Goal: Task Accomplishment & Management: Complete application form

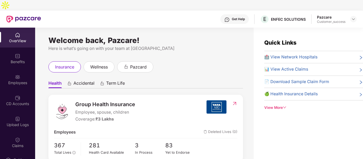
click at [356, 16] on div at bounding box center [353, 19] width 6 height 6
click at [353, 17] on img at bounding box center [353, 19] width 4 height 4
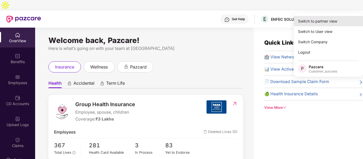
click at [321, 24] on div "Switch to partner view" at bounding box center [328, 21] width 69 height 10
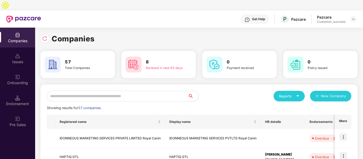
click at [115, 91] on input "text" at bounding box center [117, 96] width 141 height 11
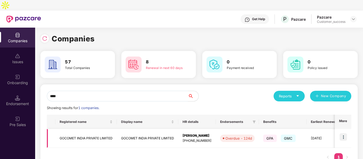
type input "****"
click at [346, 133] on img at bounding box center [342, 136] width 7 height 7
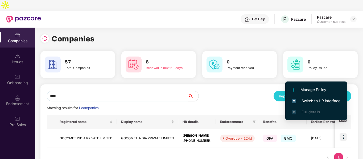
click at [305, 85] on li "Manage Policy" at bounding box center [316, 89] width 62 height 11
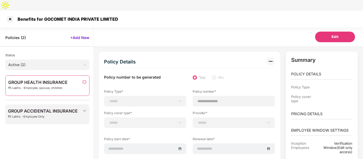
scroll to position [9, 0]
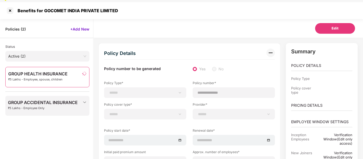
select select "**********"
select select "*"
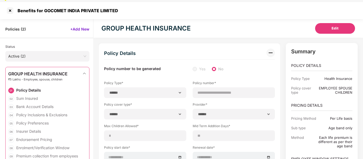
select select "**********"
type input "**********"
select select "**********"
type input "**********"
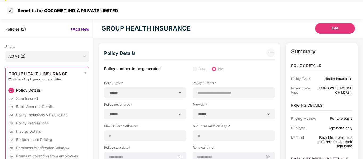
type input "***"
type input "**"
type input "***"
type input "*"
type input "**"
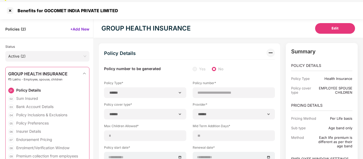
select select "*****"
type input "******"
type input "**********"
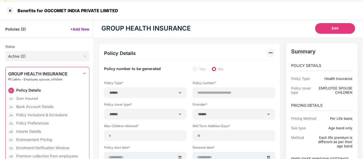
select select "******"
type input "*****"
select select "********"
select select "*****"
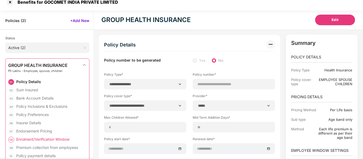
click at [43, 137] on div "Enrolment/Verification Window" at bounding box center [42, 139] width 53 height 5
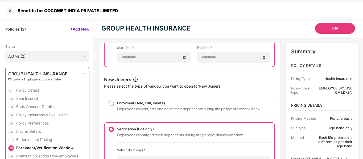
scroll to position [0, 0]
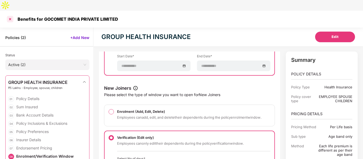
click at [9, 15] on div at bounding box center [10, 19] width 9 height 9
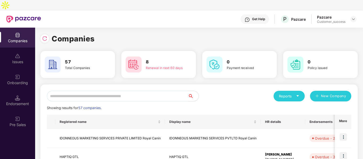
click at [75, 91] on input "text" at bounding box center [117, 96] width 141 height 11
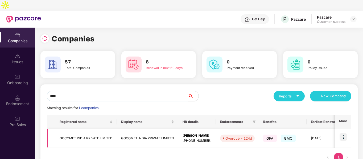
type input "****"
click at [344, 133] on img at bounding box center [342, 136] width 7 height 7
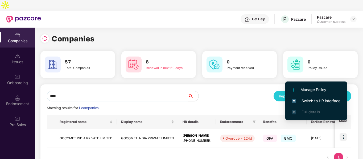
click at [298, 100] on span "Switch to HR interface" at bounding box center [316, 101] width 48 height 6
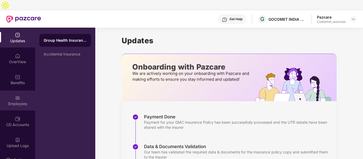
click at [17, 101] on div "Employees" at bounding box center [17, 103] width 35 height 5
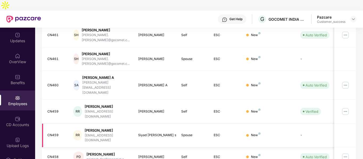
scroll to position [168, 0]
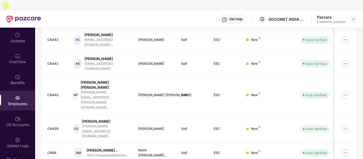
click at [321, 148] on div "EID Employee Name Insured Name Relationship Coverage Type Endorsement Status Pl…" at bounding box center [199, 81] width 314 height 279
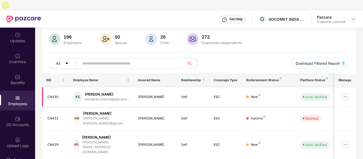
scroll to position [36, 0]
click at [346, 93] on img at bounding box center [345, 97] width 9 height 9
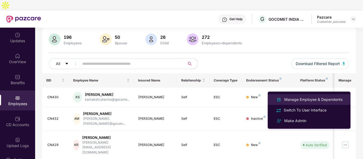
click at [304, 99] on div "Manage Employee & Dependents" at bounding box center [313, 100] width 60 height 6
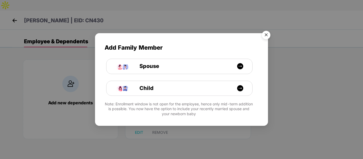
click at [266, 34] on img "Close" at bounding box center [265, 35] width 15 height 15
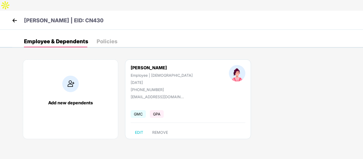
click at [12, 16] on img at bounding box center [15, 20] width 8 height 8
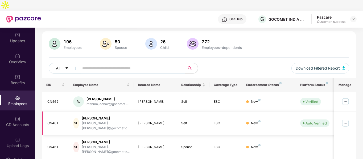
scroll to position [168, 0]
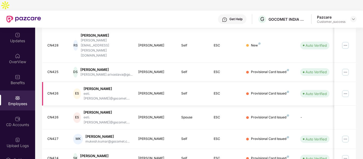
click at [346, 90] on img at bounding box center [345, 94] width 9 height 9
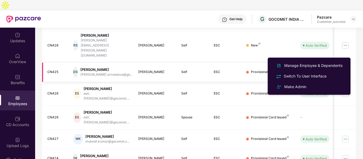
click at [346, 68] on img at bounding box center [345, 72] width 9 height 9
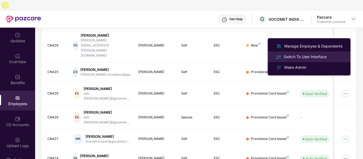
click at [291, 55] on div "Switch To User Interface" at bounding box center [304, 57] width 45 height 6
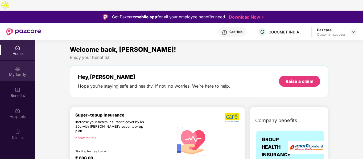
click at [22, 72] on div "My family" at bounding box center [17, 74] width 35 height 5
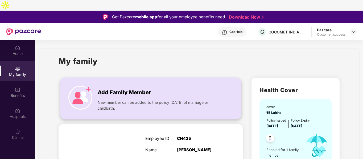
click at [128, 100] on span "New member can be added to the policy [DATE] of marriage or childbirth." at bounding box center [159, 106] width 123 height 12
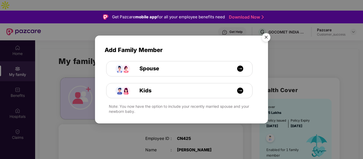
click at [266, 41] on img "Close" at bounding box center [265, 38] width 15 height 15
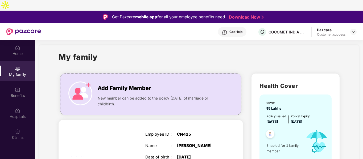
scroll to position [3, 0]
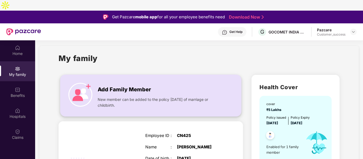
click at [116, 97] on span "New member can be added to the policy [DATE] of marriage or childbirth." at bounding box center [159, 103] width 123 height 12
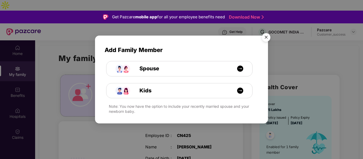
click at [264, 37] on img "Close" at bounding box center [265, 38] width 15 height 15
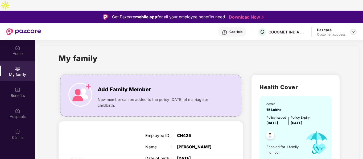
click at [352, 30] on img at bounding box center [353, 32] width 4 height 4
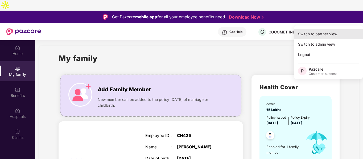
click at [311, 36] on div "Switch to partner view" at bounding box center [328, 34] width 69 height 10
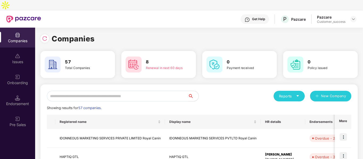
click at [143, 91] on input "text" at bounding box center [117, 96] width 141 height 11
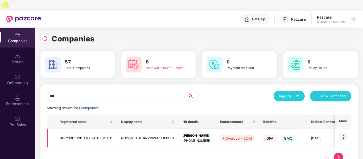
type input "***"
click at [341, 133] on img at bounding box center [342, 136] width 7 height 7
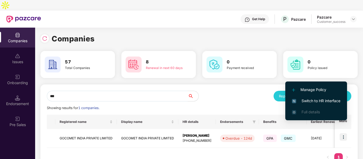
click at [300, 102] on span "Switch to HR interface" at bounding box center [316, 101] width 48 height 6
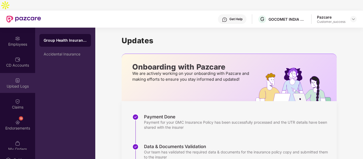
scroll to position [67, 0]
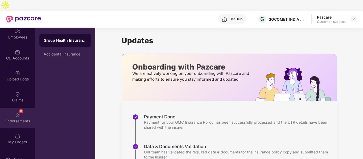
click at [23, 108] on div "19 Endorsements" at bounding box center [17, 118] width 35 height 20
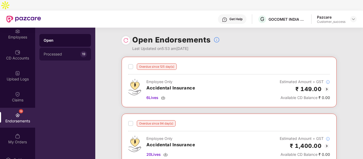
click at [60, 48] on div "Processed 19" at bounding box center [65, 54] width 52 height 13
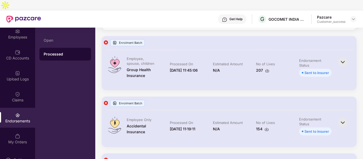
scroll to position [382, 0]
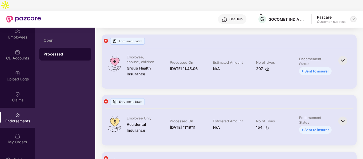
click at [354, 17] on img at bounding box center [353, 19] width 4 height 4
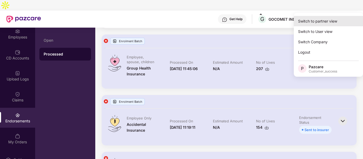
click at [310, 22] on div "Switch to partner view" at bounding box center [328, 21] width 69 height 10
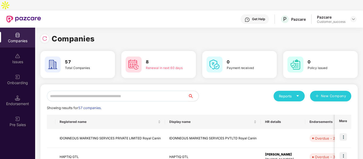
click at [81, 91] on input "text" at bounding box center [117, 96] width 141 height 11
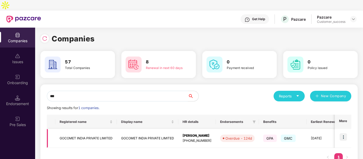
type input "***"
click at [72, 129] on td "GOCOMET INDIA PRIVATE LIMITED" at bounding box center [85, 138] width 61 height 19
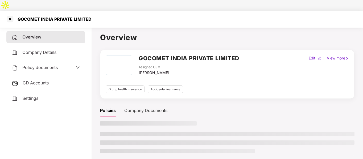
click at [40, 65] on span "Policy documents" at bounding box center [39, 67] width 35 height 5
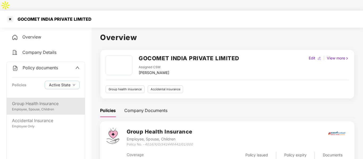
click at [37, 107] on div "Employee, Spouse, Children" at bounding box center [46, 109] width 68 height 5
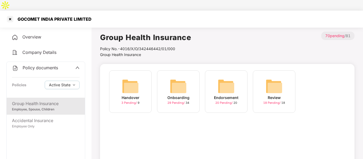
click at [227, 78] on img at bounding box center [226, 86] width 17 height 17
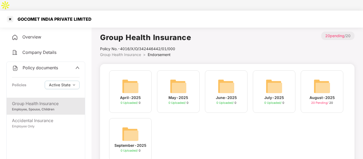
click at [323, 78] on img at bounding box center [321, 86] width 17 height 17
click at [321, 78] on img at bounding box center [321, 86] width 17 height 17
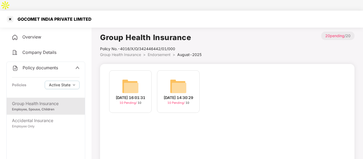
click at [130, 78] on img at bounding box center [130, 86] width 17 height 17
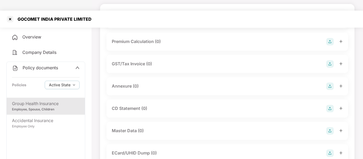
scroll to position [60, 0]
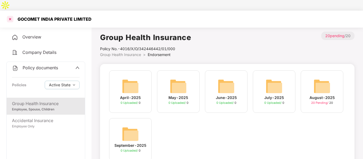
click at [9, 15] on div at bounding box center [10, 19] width 9 height 9
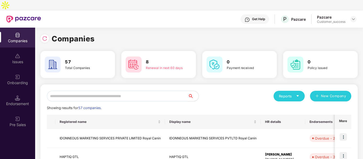
click at [139, 91] on input "text" at bounding box center [117, 96] width 141 height 11
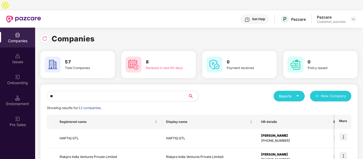
type input "*"
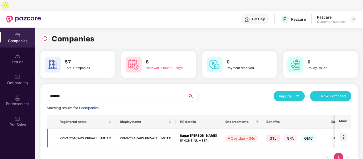
type input "*******"
click at [341, 133] on img at bounding box center [342, 136] width 7 height 7
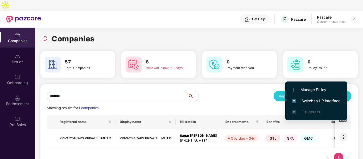
click at [311, 101] on span "Switch to HR interface" at bounding box center [316, 101] width 48 height 6
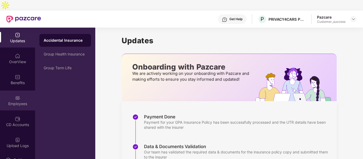
click at [10, 91] on div "Employees" at bounding box center [17, 101] width 35 height 20
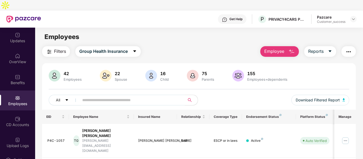
click at [104, 96] on input "text" at bounding box center [129, 100] width 95 height 8
paste input "**********"
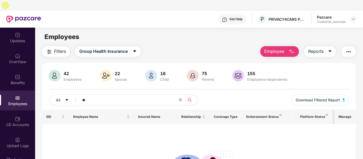
type input "*"
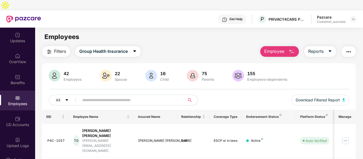
click at [292, 49] on img "button" at bounding box center [291, 52] width 6 height 6
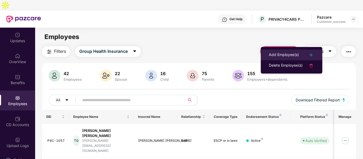
click at [264, 55] on li "Add Employee(s)" at bounding box center [291, 55] width 61 height 11
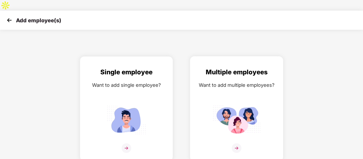
click at [231, 89] on div "Multiple employees Want to add multiple employees?" at bounding box center [236, 113] width 82 height 93
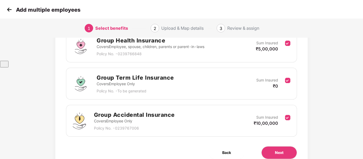
scroll to position [101, 0]
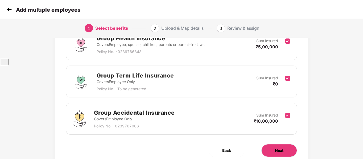
click at [279, 148] on span "Next" at bounding box center [279, 151] width 9 height 6
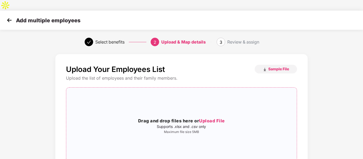
click at [196, 99] on div "Drag and drop files here or Upload File Supports .xlsx and .csv only Maximum fi…" at bounding box center [181, 126] width 230 height 68
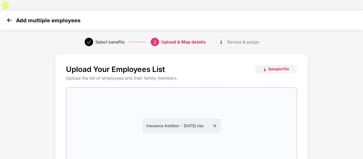
scroll to position [54, 0]
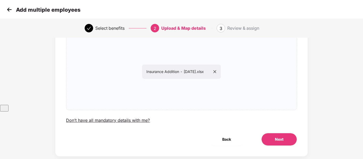
click at [273, 121] on div "Upload Your Employees List Sample File Upload the list of employees and their f…" at bounding box center [181, 78] width 252 height 157
click at [275, 137] on span "Next" at bounding box center [279, 140] width 9 height 6
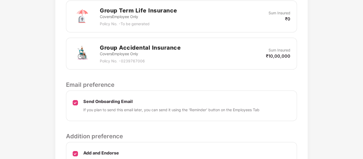
scroll to position [269, 0]
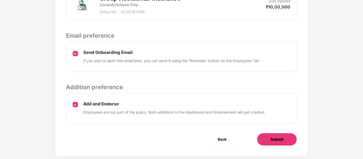
click at [267, 133] on button "Submit" at bounding box center [277, 139] width 40 height 13
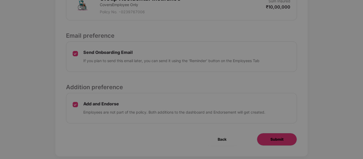
scroll to position [0, 0]
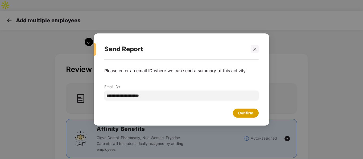
click at [240, 112] on div "Confirm" at bounding box center [245, 113] width 15 height 6
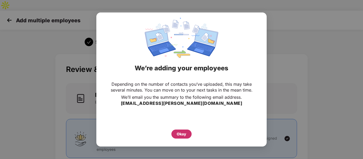
click at [179, 137] on div "Okay" at bounding box center [181, 134] width 20 height 9
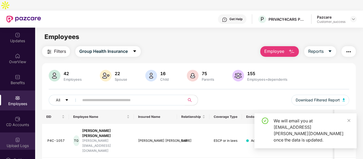
click at [18, 143] on div "Upload Logs" at bounding box center [17, 145] width 35 height 5
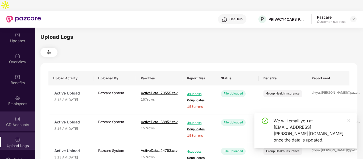
click at [17, 122] on div "CD Accounts" at bounding box center [17, 124] width 35 height 5
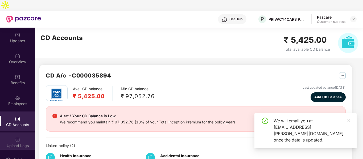
click at [15, 143] on div "Upload Logs" at bounding box center [17, 145] width 35 height 5
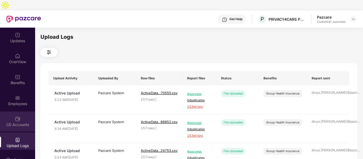
click at [16, 116] on img at bounding box center [17, 118] width 5 height 5
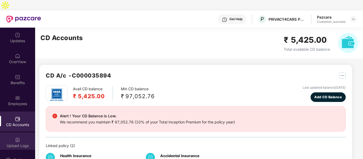
click at [16, 137] on img at bounding box center [17, 139] width 5 height 5
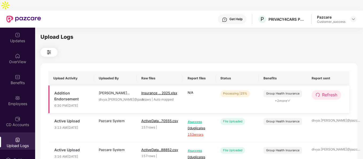
click at [319, 93] on icon "redo" at bounding box center [317, 95] width 4 height 4
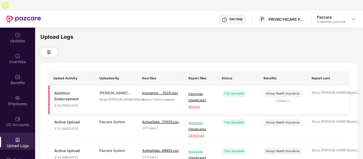
click at [197, 104] on span "4 errors" at bounding box center [200, 106] width 24 height 5
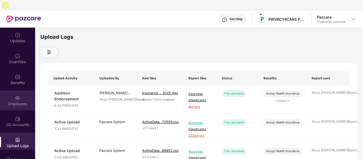
click at [10, 91] on div "Employees" at bounding box center [17, 101] width 35 height 20
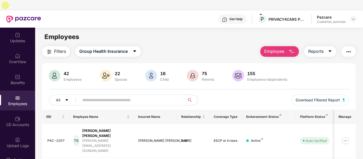
click at [292, 49] on img "button" at bounding box center [291, 52] width 6 height 6
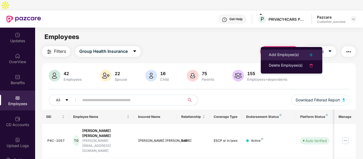
click at [273, 56] on div "Add Employee(s)" at bounding box center [284, 55] width 30 height 6
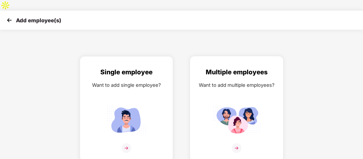
click at [234, 78] on div "Multiple employees Want to add multiple employees?" at bounding box center [236, 113] width 82 height 93
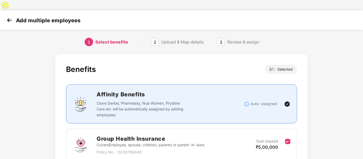
scroll to position [112, 0]
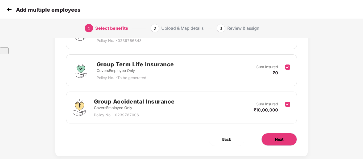
click at [273, 133] on button "Next" at bounding box center [279, 139] width 36 height 13
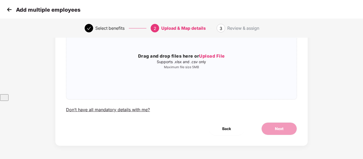
scroll to position [0, 0]
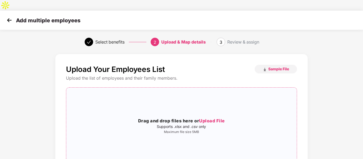
click at [175, 118] on h3 "Drag and drop files here or Upload File" at bounding box center [181, 121] width 230 height 7
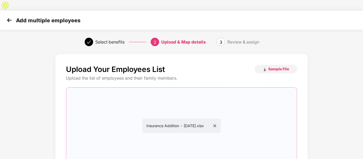
scroll to position [54, 0]
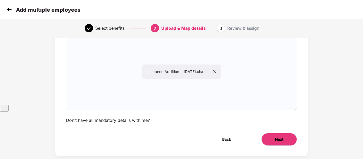
click at [271, 133] on button "Next" at bounding box center [279, 139] width 36 height 13
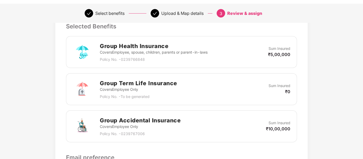
scroll to position [269, 0]
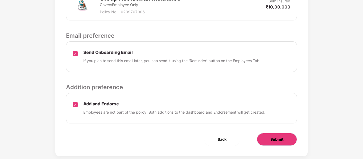
click at [274, 137] on span "Submit" at bounding box center [276, 140] width 13 height 6
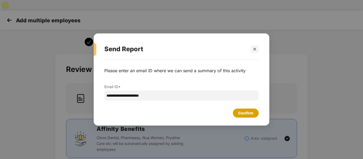
click at [247, 114] on div "Confirm" at bounding box center [245, 113] width 15 height 6
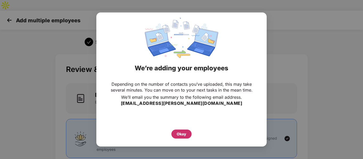
click at [184, 135] on div "Okay" at bounding box center [182, 134] width 10 height 6
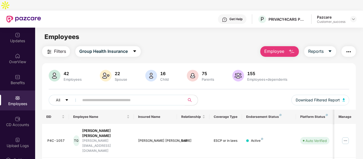
click at [242, 34] on main "Employees Filters Group Health Insurance Employee Reports 42 Employees 22 Spous…" at bounding box center [198, 107] width 327 height 159
click at [216, 95] on div "All Download Filtered Report" at bounding box center [199, 102] width 300 height 15
click at [354, 17] on img at bounding box center [353, 19] width 4 height 4
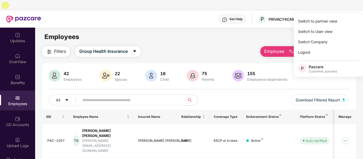
click at [157, 32] on main "Employees Filters Group Health Insurance Employee Reports 42 Employees 22 Spous…" at bounding box center [198, 107] width 327 height 159
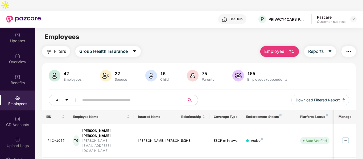
click at [21, 122] on div "Updates OverView Benefits Employees CD Accounts Upload Logs Claims 13 Endorseme…" at bounding box center [17, 89] width 35 height 122
click at [17, 137] on img at bounding box center [17, 139] width 5 height 5
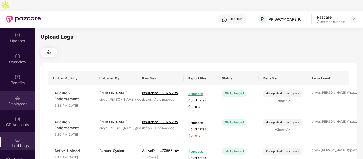
click at [18, 95] on img at bounding box center [17, 97] width 5 height 5
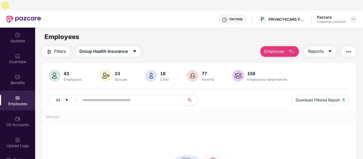
click at [353, 17] on img at bounding box center [353, 19] width 4 height 4
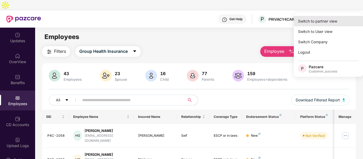
click at [325, 19] on div "Switch to partner view" at bounding box center [328, 21] width 69 height 10
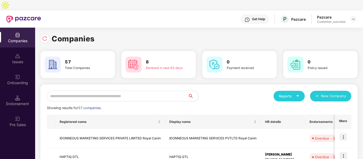
click at [216, 33] on div "Companies" at bounding box center [198, 39] width 317 height 12
